Goal: Information Seeking & Learning: Understand process/instructions

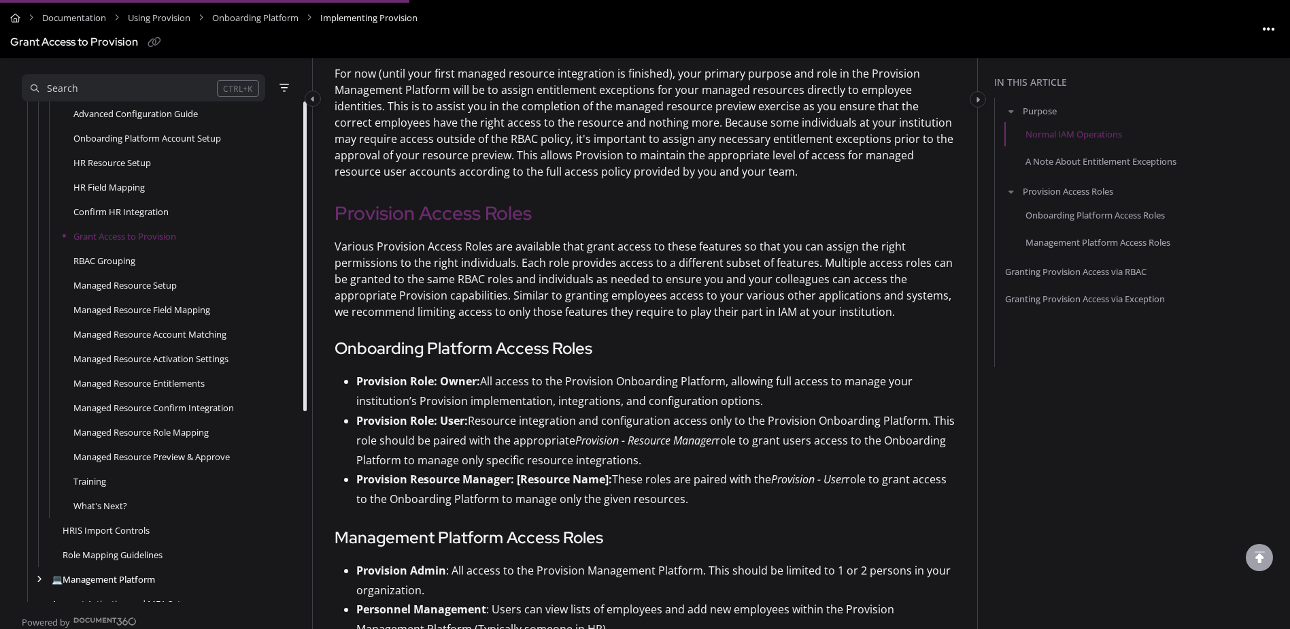
scroll to position [909, 0]
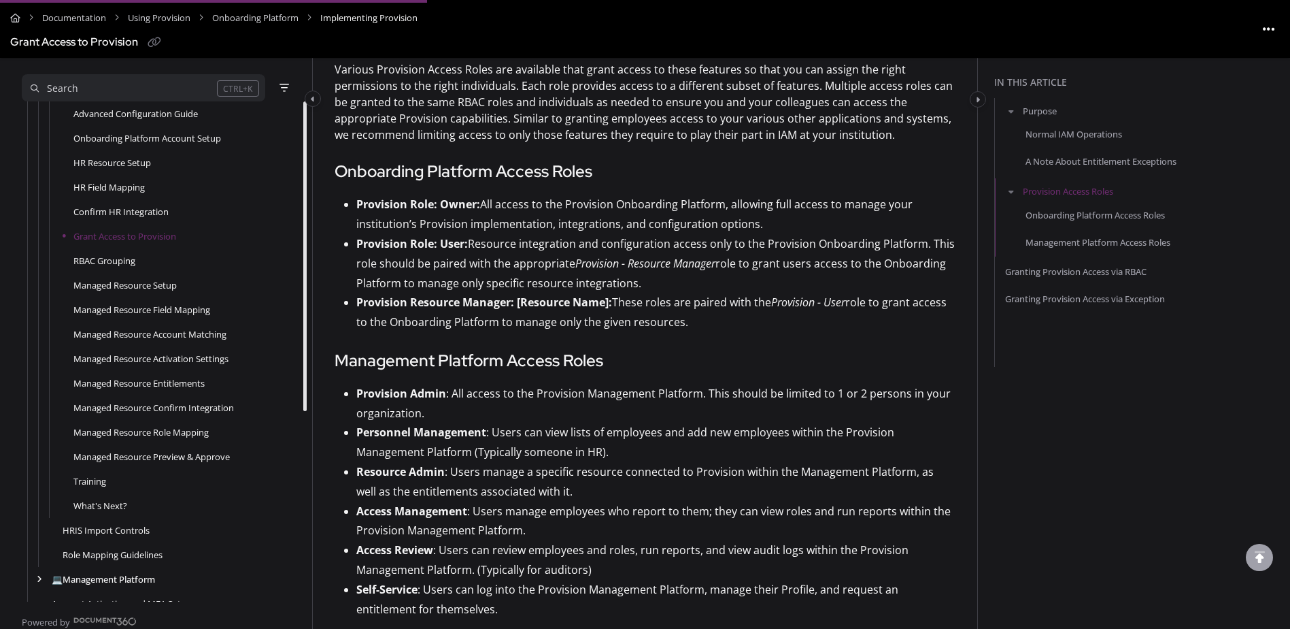
drag, startPoint x: 686, startPoint y: 321, endPoint x: 647, endPoint y: 324, distance: 38.9
click at [647, 324] on p "Provision Resource Manager: [Resource Name]: These roles are paired with the Pr…" at bounding box center [655, 312] width 599 height 39
drag, startPoint x: 647, startPoint y: 324, endPoint x: 717, endPoint y: 347, distance: 73.8
click at [1056, 309] on div "Granting Provision Access via Exception" at bounding box center [1145, 298] width 280 height 20
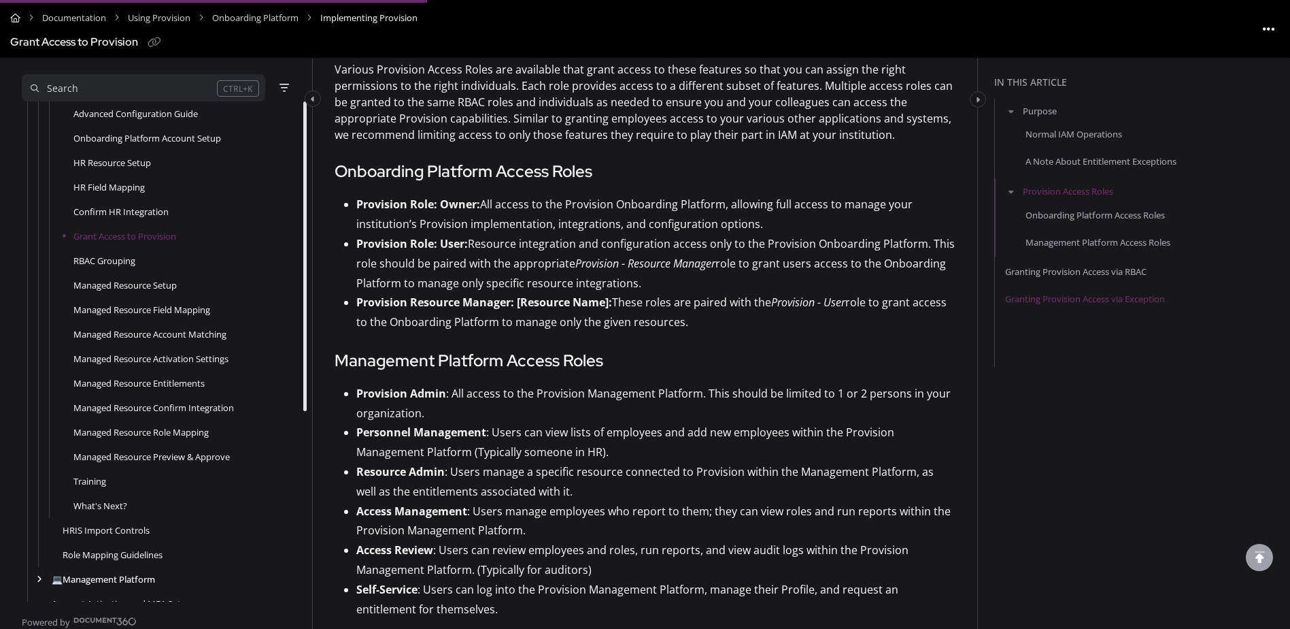
click at [1056, 305] on link "Granting Provision Access via Exception" at bounding box center [1085, 299] width 160 height 14
